Goal: Transaction & Acquisition: Purchase product/service

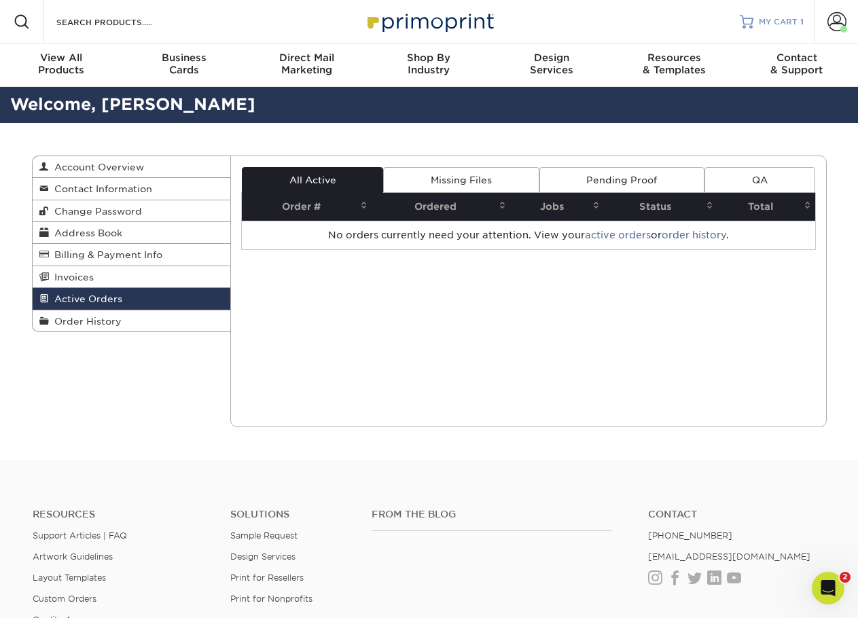
click at [789, 18] on span "MY CART" at bounding box center [777, 22] width 39 height 12
